Goal: Information Seeking & Learning: Check status

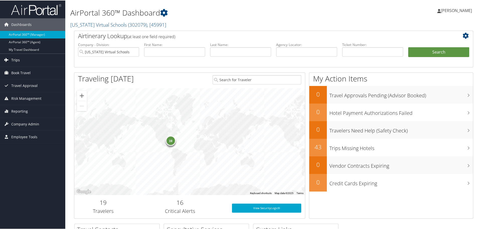
click at [15, 58] on span "Trips" at bounding box center [15, 59] width 9 height 13
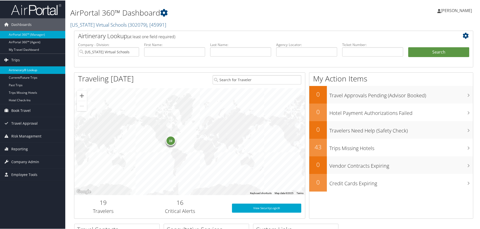
click at [19, 70] on link "Airtinerary® Lookup" at bounding box center [32, 70] width 65 height 8
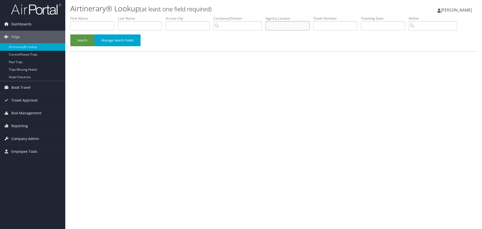
click at [287, 26] on input "text" at bounding box center [288, 25] width 44 height 9
click at [82, 37] on button "Search" at bounding box center [82, 40] width 24 height 12
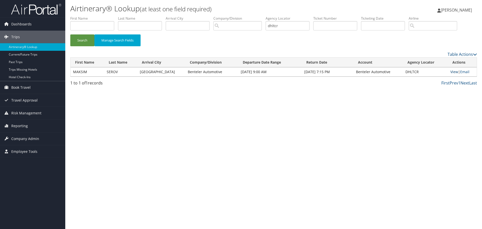
click at [451, 71] on link "View" at bounding box center [454, 71] width 8 height 5
click at [286, 23] on input "dhltcr" at bounding box center [288, 25] width 44 height 9
type input "d"
type input "dm9w7j"
click at [78, 40] on button "Search" at bounding box center [82, 40] width 24 height 12
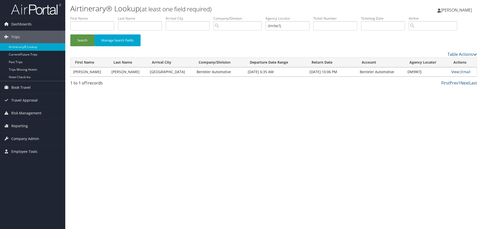
click at [451, 71] on link "View" at bounding box center [455, 71] width 8 height 5
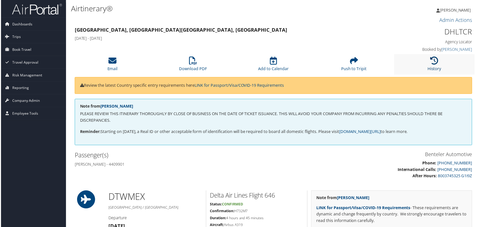
click at [435, 60] on icon at bounding box center [435, 61] width 8 height 8
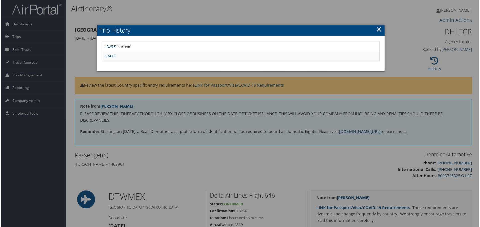
click at [116, 48] on link "Mon Sep 22 08:51:22 MDT 2025" at bounding box center [110, 46] width 11 height 5
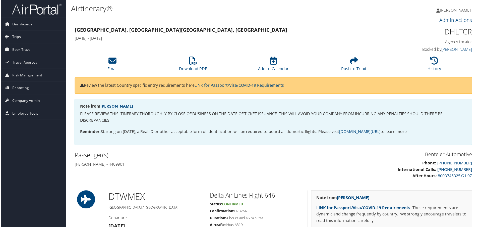
click at [179, 203] on h1 "DTW MEX" at bounding box center [155, 197] width 94 height 13
